Goal: Find specific page/section: Find specific page/section

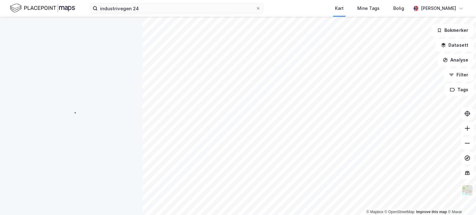
scroll to position [1, 0]
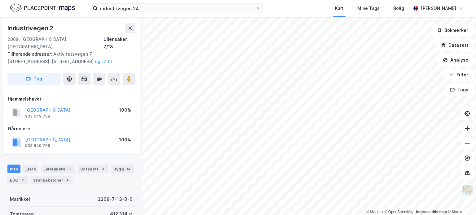
click at [465, 128] on icon at bounding box center [467, 128] width 6 height 6
click at [465, 127] on icon at bounding box center [467, 128] width 6 height 6
click at [464, 127] on icon at bounding box center [467, 128] width 6 height 6
click at [464, 126] on icon at bounding box center [467, 128] width 6 height 6
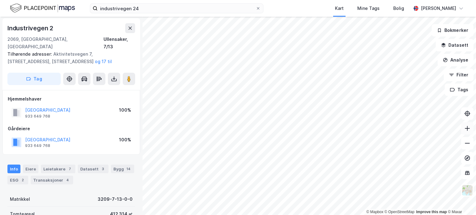
click at [464, 126] on icon at bounding box center [467, 128] width 6 height 6
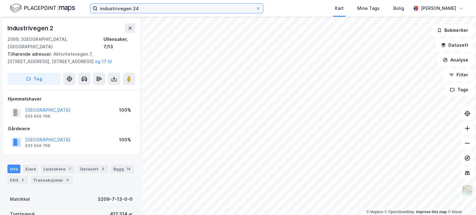
click at [196, 11] on input "industrivegen 24" at bounding box center [177, 8] width 158 height 9
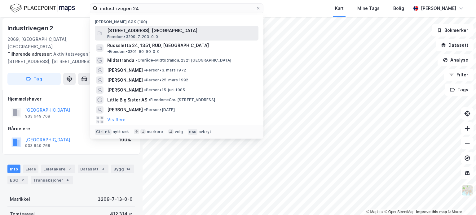
click at [216, 29] on span "[STREET_ADDRESS], [GEOGRAPHIC_DATA]" at bounding box center [181, 30] width 149 height 7
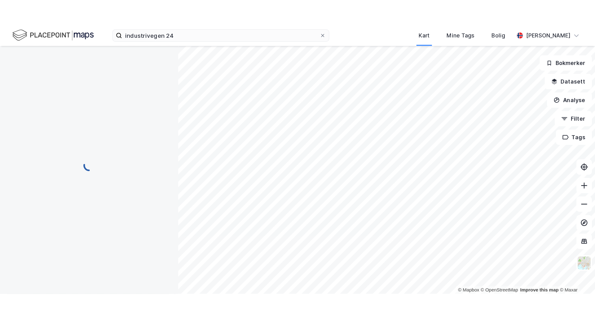
scroll to position [1, 0]
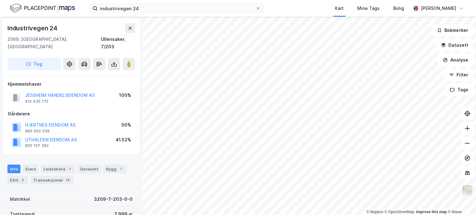
click at [346, 215] on html "industrivegen 24 Kart Mine Tags Bolig [PERSON_NAME] © Mapbox © OpenStreetMap Im…" at bounding box center [238, 107] width 476 height 215
